Goal: Information Seeking & Learning: Learn about a topic

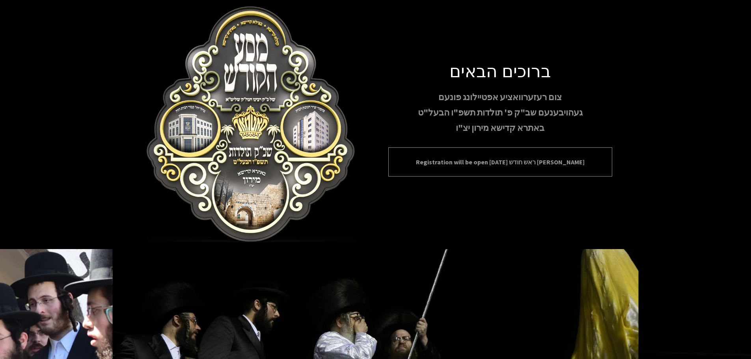
scroll to position [81, 0]
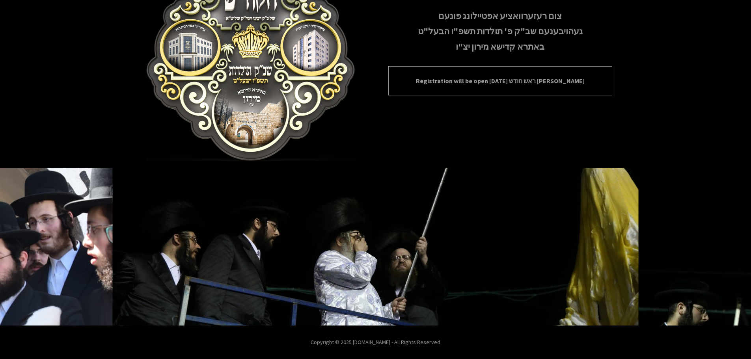
click at [472, 81] on p "Registration will be open [DATE] ראש חודש [PERSON_NAME]" at bounding box center [500, 80] width 204 height 9
click at [586, 84] on p "Registration will be open [DATE] ראש חודש [PERSON_NAME]" at bounding box center [500, 80] width 204 height 9
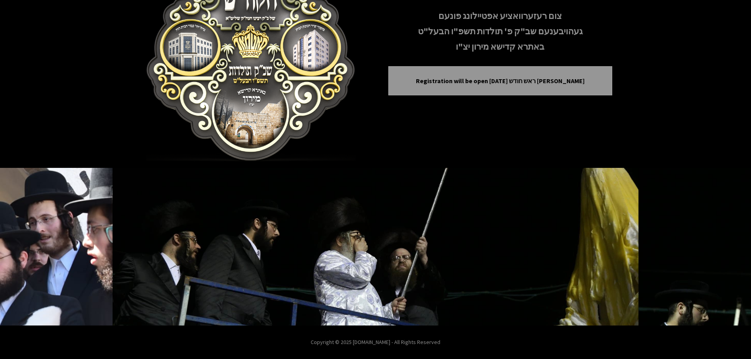
click at [527, 128] on div "ברוכים הבאים צום רעזערוואציע אפטיילונג פונעם געהויבענעם שב"ק פ' תולדות תשפ"ו הב…" at bounding box center [375, 43] width 473 height 237
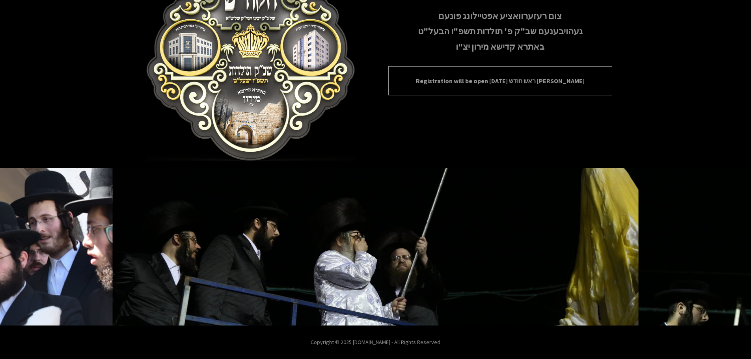
click at [506, 83] on p "Registration will be open [DATE] ראש חודש [PERSON_NAME]" at bounding box center [500, 80] width 204 height 9
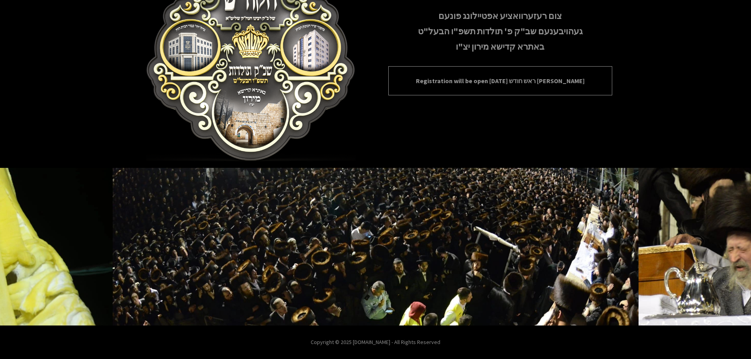
click at [508, 80] on p "Registration will be open [DATE] ראש חודש [PERSON_NAME]" at bounding box center [500, 80] width 204 height 9
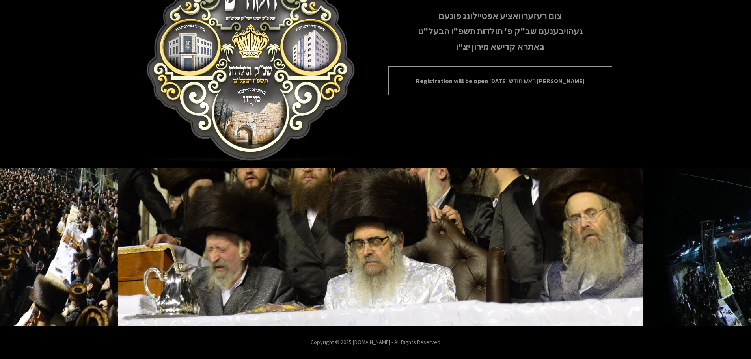
click at [508, 80] on p "Registration will be open [DATE] ראש חודש [PERSON_NAME]" at bounding box center [500, 80] width 204 height 9
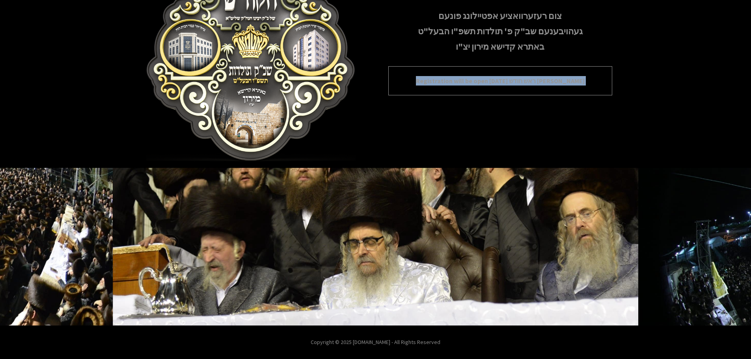
click at [508, 80] on p "Registration will be open [DATE] ראש חודש [PERSON_NAME]" at bounding box center [500, 80] width 204 height 9
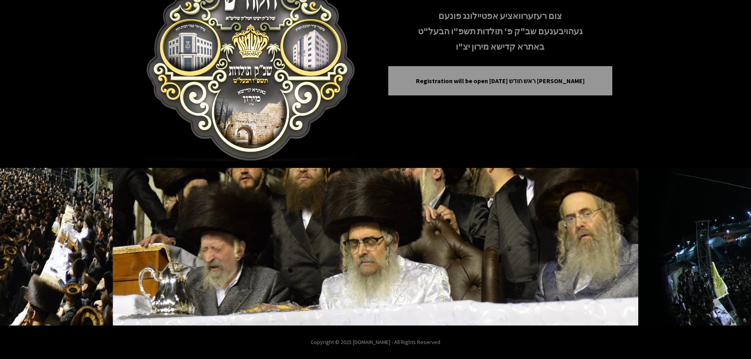
click at [589, 39] on div "צום רעזערוואציע אפטיילונג פונעם געהויבענעם שב"ק פ' תולדות תשפ"ו הבעל"ט באתרא קד…" at bounding box center [500, 31] width 224 height 45
